Goal: Transaction & Acquisition: Purchase product/service

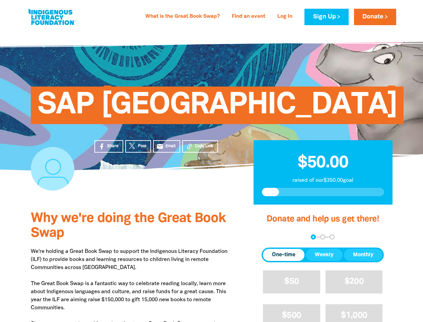
click at [211, 161] on div "SAP [GEOGRAPHIC_DATA]" at bounding box center [212, 100] width 402 height 140
click at [200, 146] on span "Copy Link" at bounding box center [204, 146] width 18 height 6
click at [271, 237] on div "arrow_back Back Step 1 Step 2 Step 3" at bounding box center [323, 236] width 122 height 5
click at [313, 237] on div "Navigate to step 1 of 3 to enter your donation amount" at bounding box center [314, 237] width 2 height 2
click at [284, 255] on span "One-time" at bounding box center [283, 255] width 23 height 8
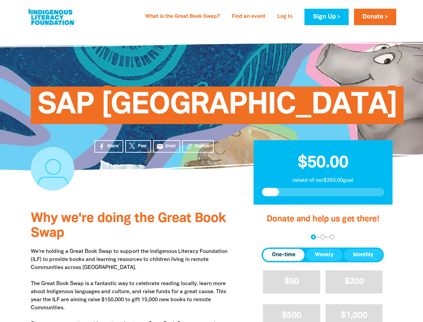
click at [324, 255] on span "Weekly" at bounding box center [324, 255] width 19 height 8
click at [363, 255] on span "Monthly" at bounding box center [363, 255] width 20 height 8
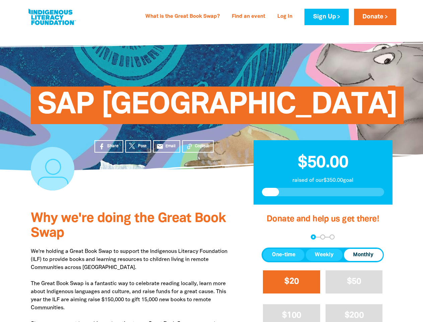
click at [292, 281] on span "$20" at bounding box center [291, 281] width 14 height 8
